Goal: Task Accomplishment & Management: Manage account settings

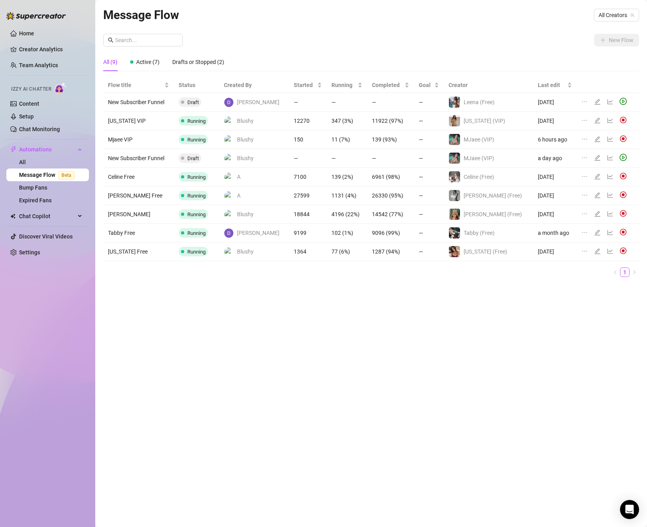
click at [69, 382] on div "Home Creator Analytics Team Analytics Izzy AI Chatter Content Setup Chat Monito…" at bounding box center [47, 259] width 83 height 519
click at [35, 253] on link "Settings" at bounding box center [29, 252] width 21 height 6
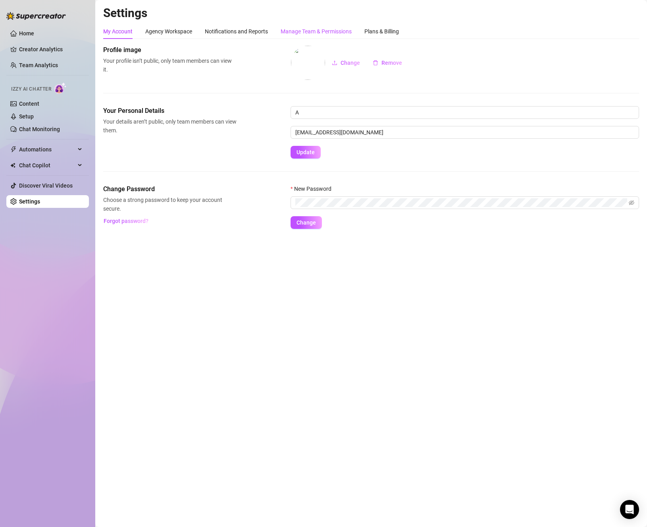
click at [301, 34] on div "Manage Team & Permissions" at bounding box center [316, 31] width 71 height 9
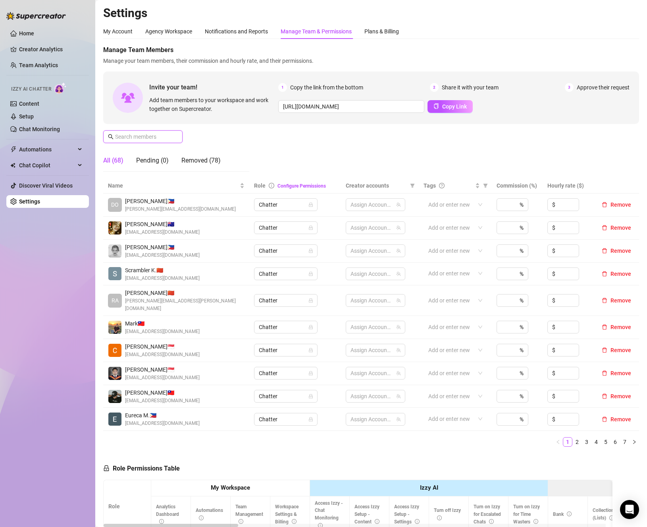
click at [169, 135] on input "text" at bounding box center [143, 136] width 56 height 9
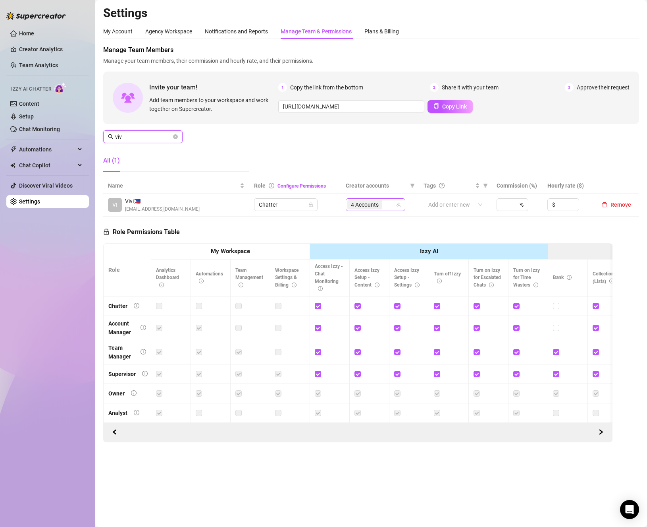
click at [390, 205] on div "4 Accounts" at bounding box center [372, 204] width 48 height 11
type input "viv"
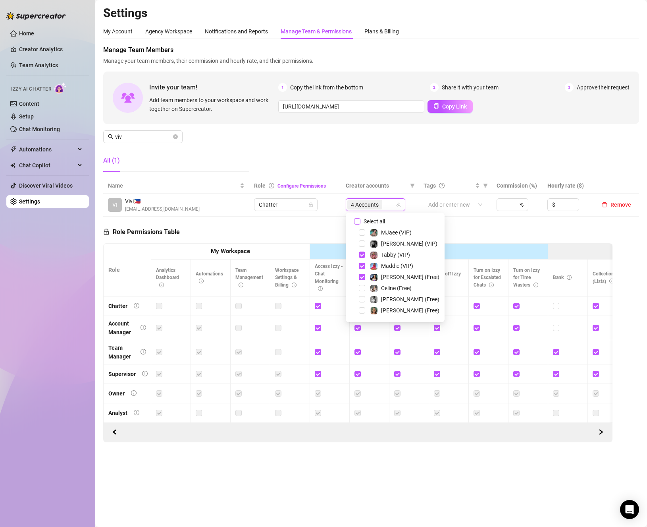
click at [368, 223] on span "Select all" at bounding box center [375, 221] width 28 height 9
click at [361, 223] on input "Select all" at bounding box center [357, 221] width 6 height 6
click at [368, 223] on span "Select all" at bounding box center [375, 221] width 28 height 9
click at [361, 223] on input "Select all" at bounding box center [357, 221] width 6 height 6
checkbox input "false"
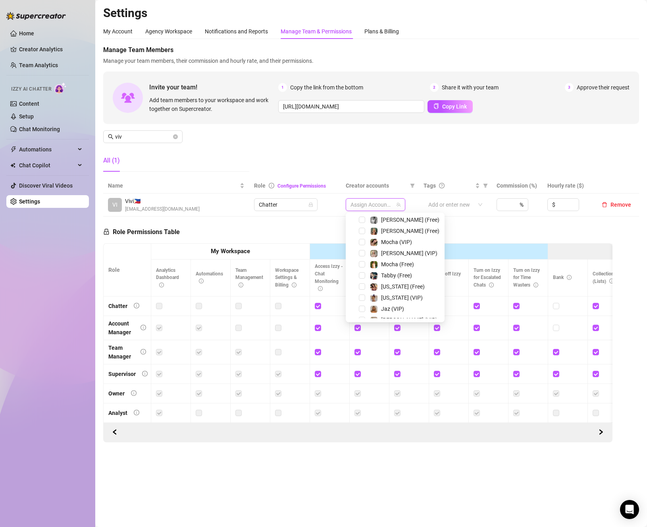
scroll to position [119, 0]
click at [364, 218] on div "[PERSON_NAME] (VIP)" at bounding box center [395, 214] width 95 height 10
click at [361, 224] on span "Select tree node" at bounding box center [362, 224] width 6 height 6
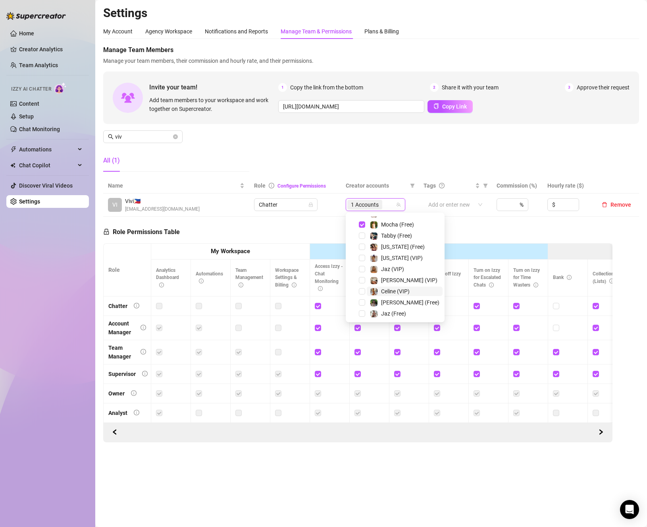
scroll to position [79, 0]
click at [363, 240] on span "Select tree node" at bounding box center [362, 242] width 6 height 6
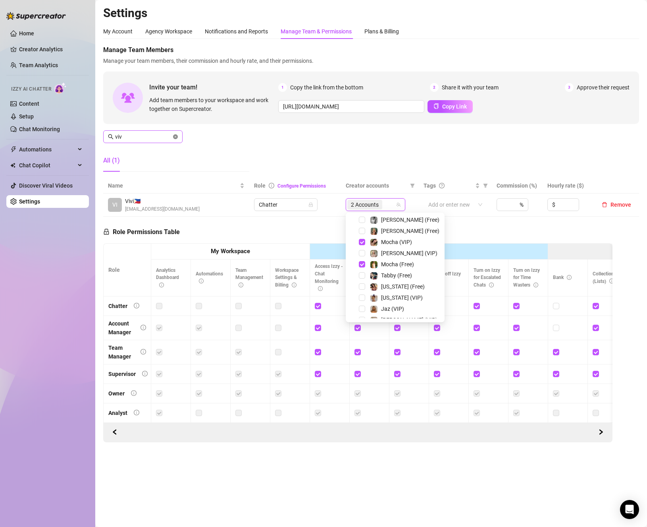
click at [176, 139] on icon "close-circle" at bounding box center [175, 136] width 5 height 5
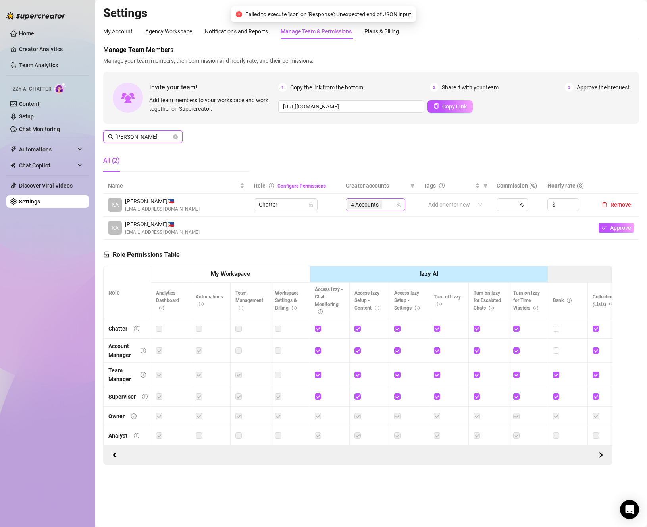
click at [391, 203] on div "4 Accounts" at bounding box center [372, 204] width 48 height 11
type input "[PERSON_NAME]"
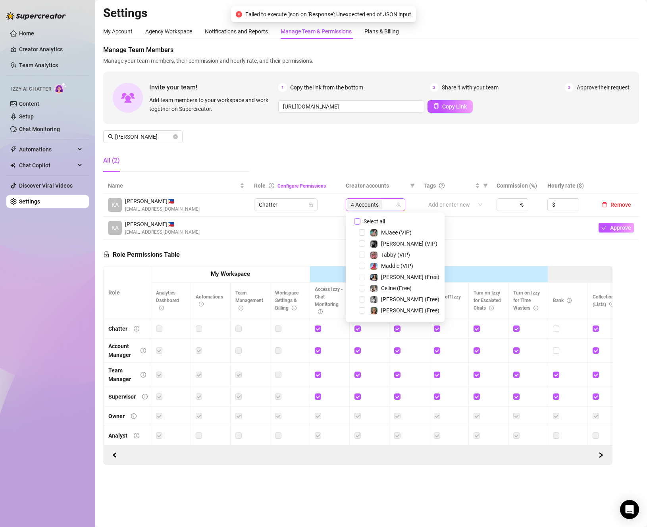
click at [363, 222] on span "Select all" at bounding box center [375, 221] width 28 height 9
click at [361, 222] on input "Select all" at bounding box center [357, 221] width 6 height 6
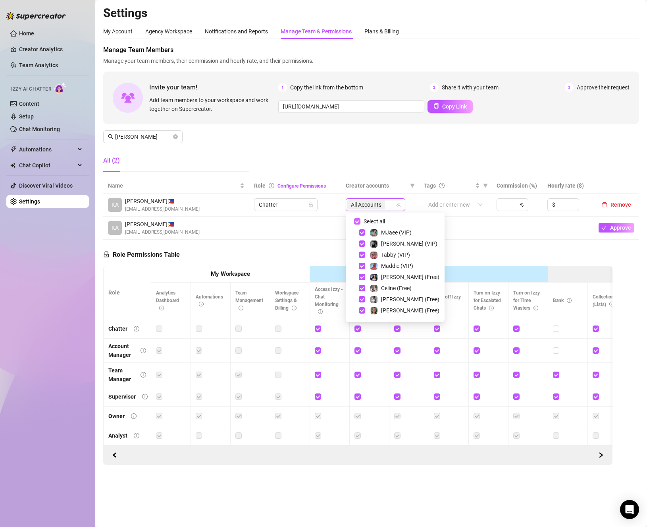
click at [363, 222] on span "Select all" at bounding box center [375, 221] width 28 height 9
click at [361, 222] on input "Select all" at bounding box center [357, 221] width 6 height 6
checkbox input "false"
click at [359, 266] on div "Maddie (VIP)" at bounding box center [395, 266] width 95 height 10
click at [362, 266] on span "Select tree node" at bounding box center [362, 266] width 6 height 6
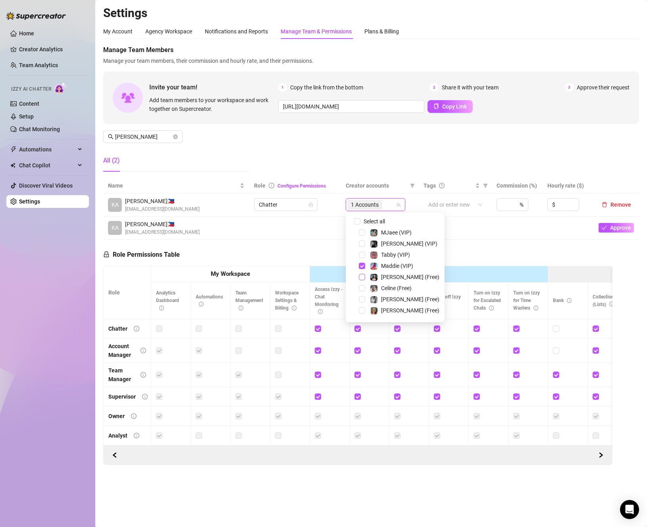
click at [360, 279] on span "Select tree node" at bounding box center [362, 277] width 6 height 6
click at [361, 254] on span "Select tree node" at bounding box center [362, 253] width 6 height 6
click at [362, 231] on span "Select tree node" at bounding box center [362, 231] width 6 height 6
click at [322, 230] on td at bounding box center [295, 227] width 92 height 23
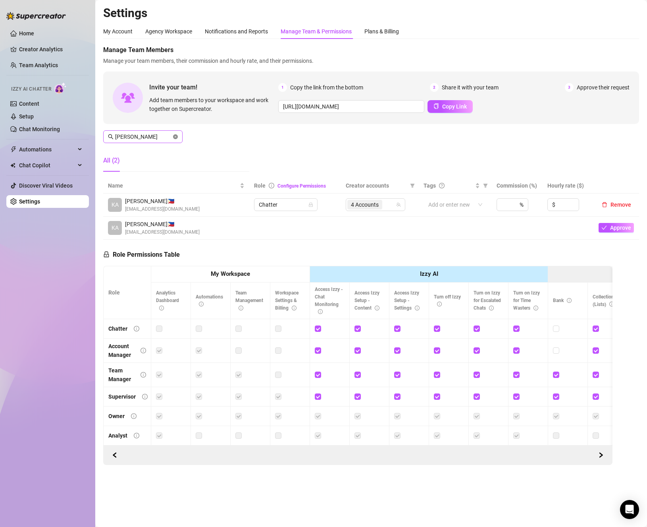
click at [176, 135] on icon "close-circle" at bounding box center [175, 136] width 5 height 5
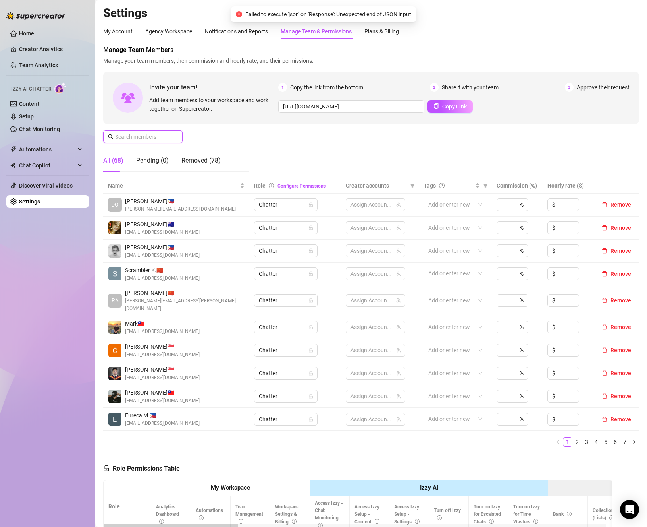
click at [155, 133] on input "text" at bounding box center [143, 136] width 56 height 9
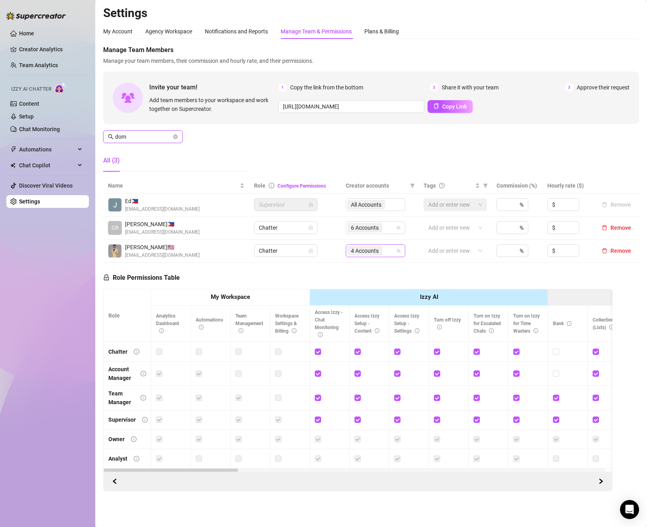
click at [384, 252] on div "4 Accounts" at bounding box center [372, 250] width 48 height 11
type input "dom"
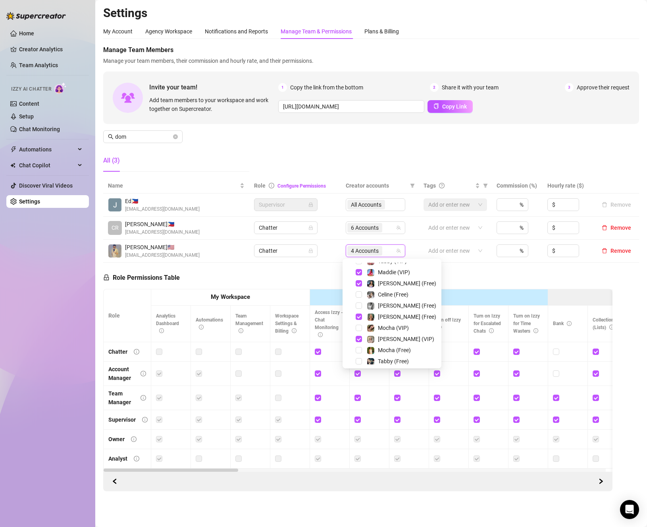
scroll to position [0, 0]
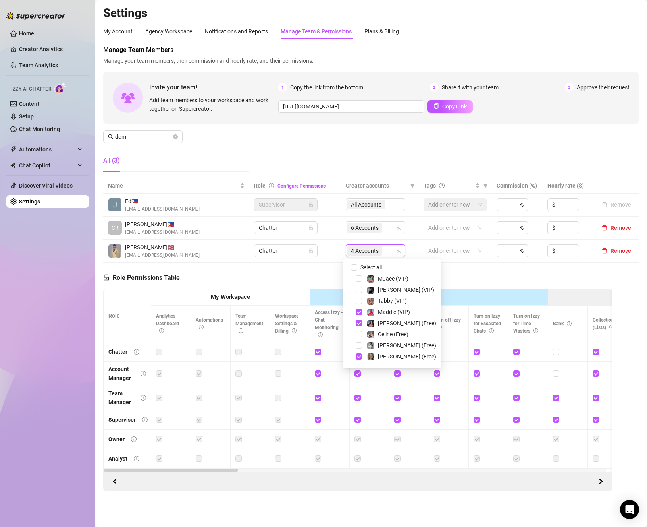
click at [354, 268] on input "Select all" at bounding box center [354, 267] width 6 height 6
checkbox input "false"
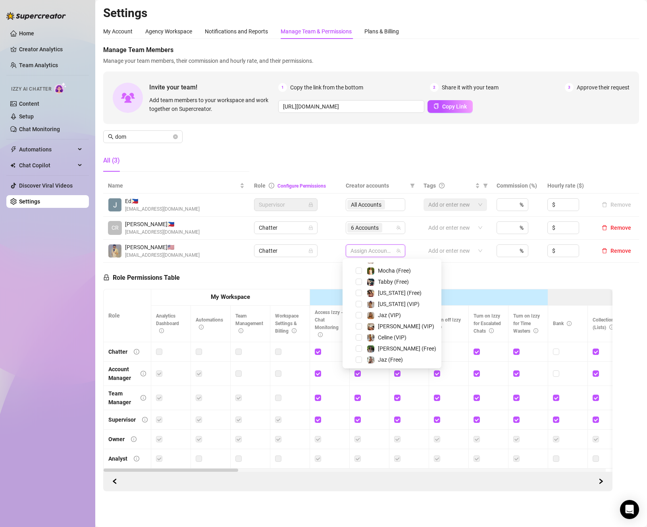
click at [362, 317] on div "Jaz (VIP)" at bounding box center [392, 315] width 95 height 10
click at [361, 316] on span "Select tree node" at bounding box center [359, 315] width 6 height 6
click at [358, 302] on span "Select tree node" at bounding box center [359, 304] width 6 height 6
click at [358, 292] on span "Select tree node" at bounding box center [359, 293] width 6 height 6
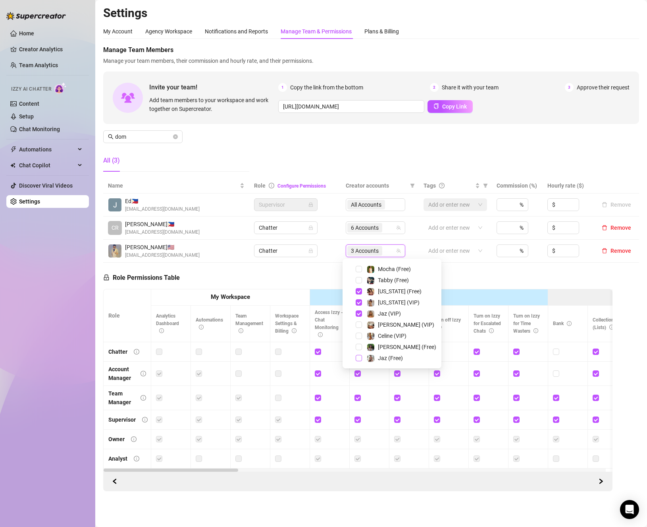
click at [359, 359] on span "Select tree node" at bounding box center [359, 358] width 6 height 6
click at [537, 266] on div "Role Permissions Table Role My Workspace Izzy AI OnlyFans Side Menu OnlyFans Ch…" at bounding box center [358, 377] width 510 height 229
